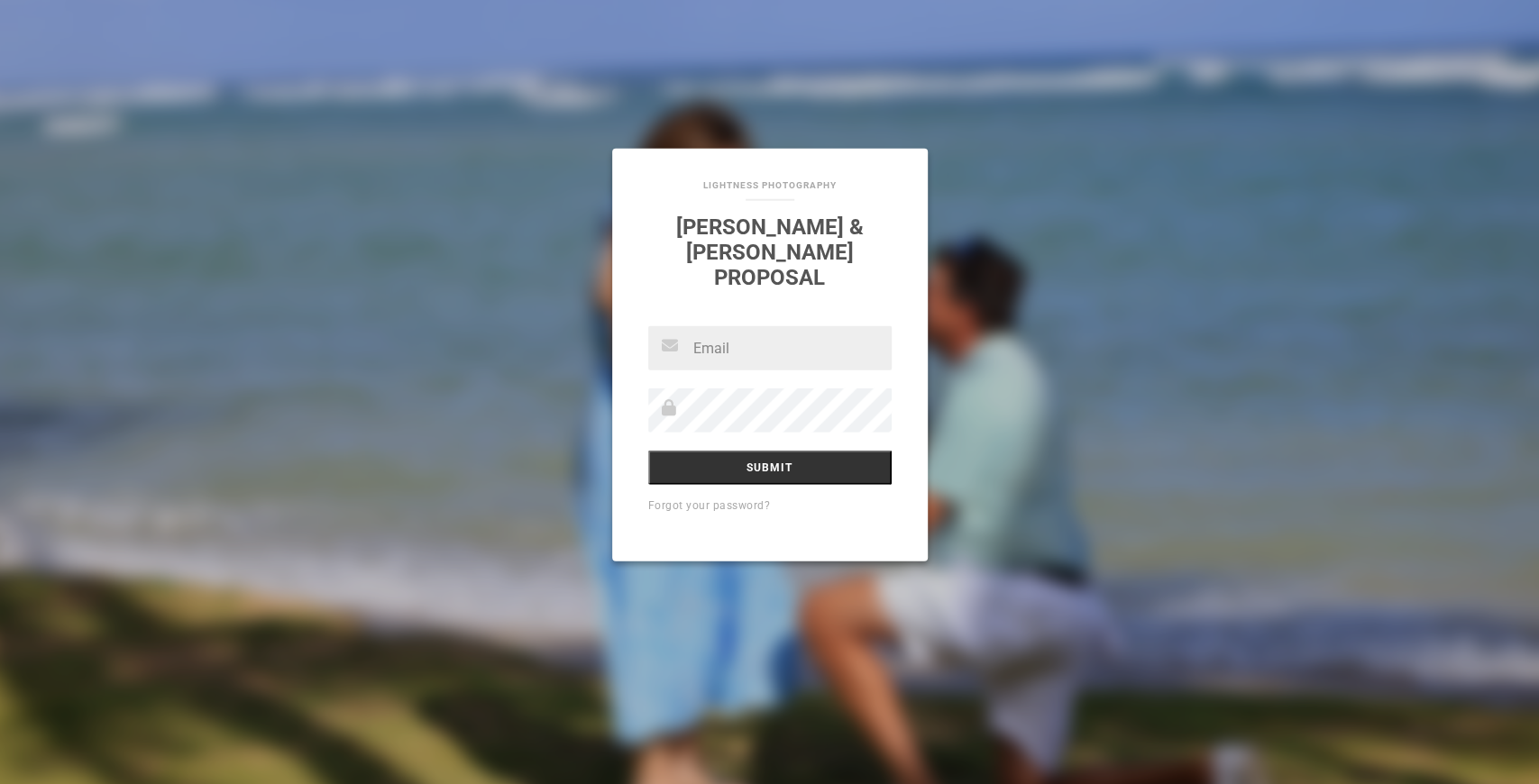
click at [742, 335] on input "text" at bounding box center [770, 348] width 243 height 44
type input "[EMAIL_ADDRESS][DOMAIN_NAME]"
click at [782, 340] on input "[EMAIL_ADDRESS][DOMAIN_NAME]" at bounding box center [770, 348] width 243 height 44
click at [723, 499] on link "Forgot your password?" at bounding box center [710, 505] width 123 height 12
type input "[EMAIL_ADDRESS][DOMAIN_NAME]"
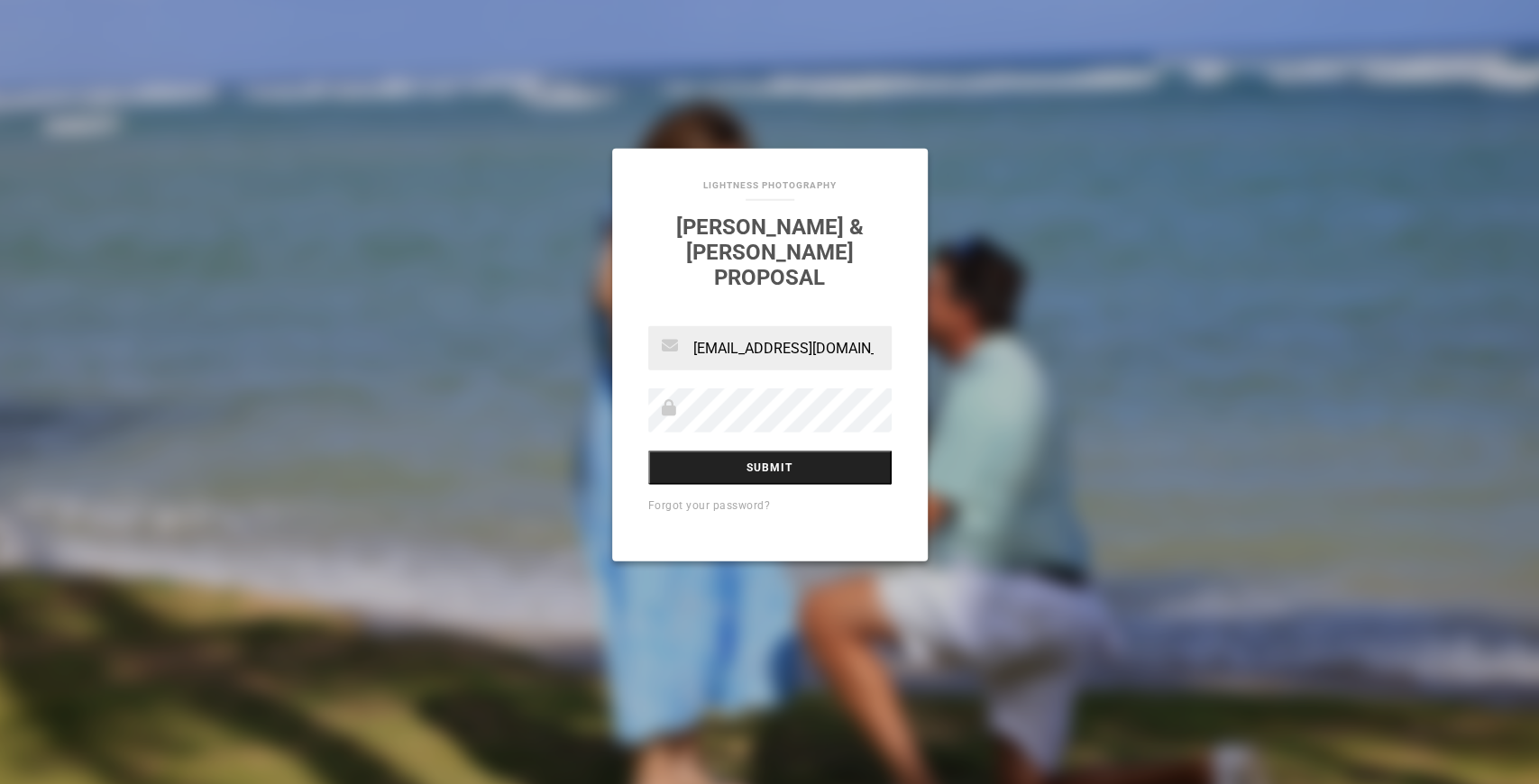
click at [743, 452] on input "Submit" at bounding box center [770, 467] width 243 height 34
